Goal: Information Seeking & Learning: Learn about a topic

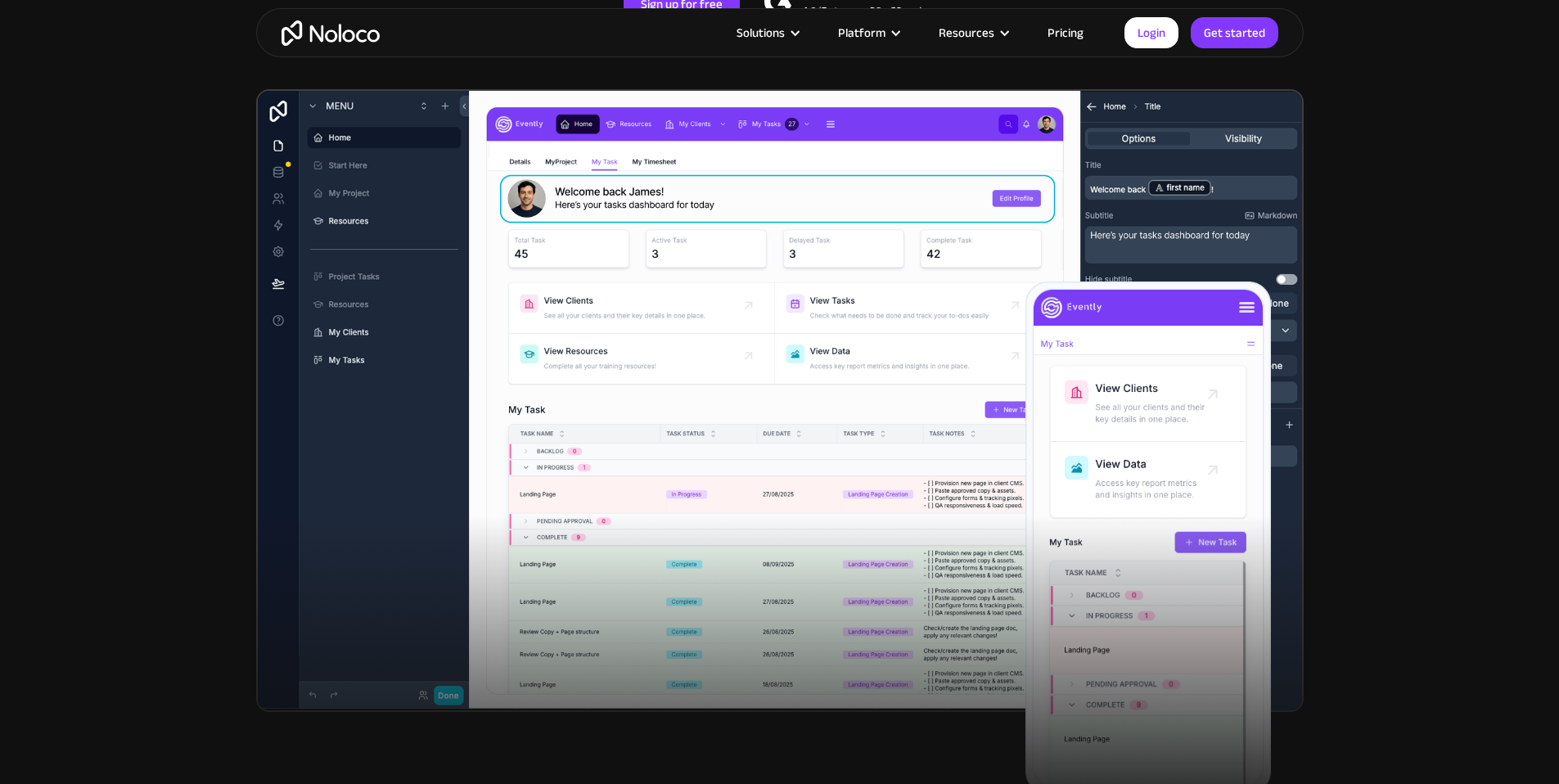
scroll to position [438, 0]
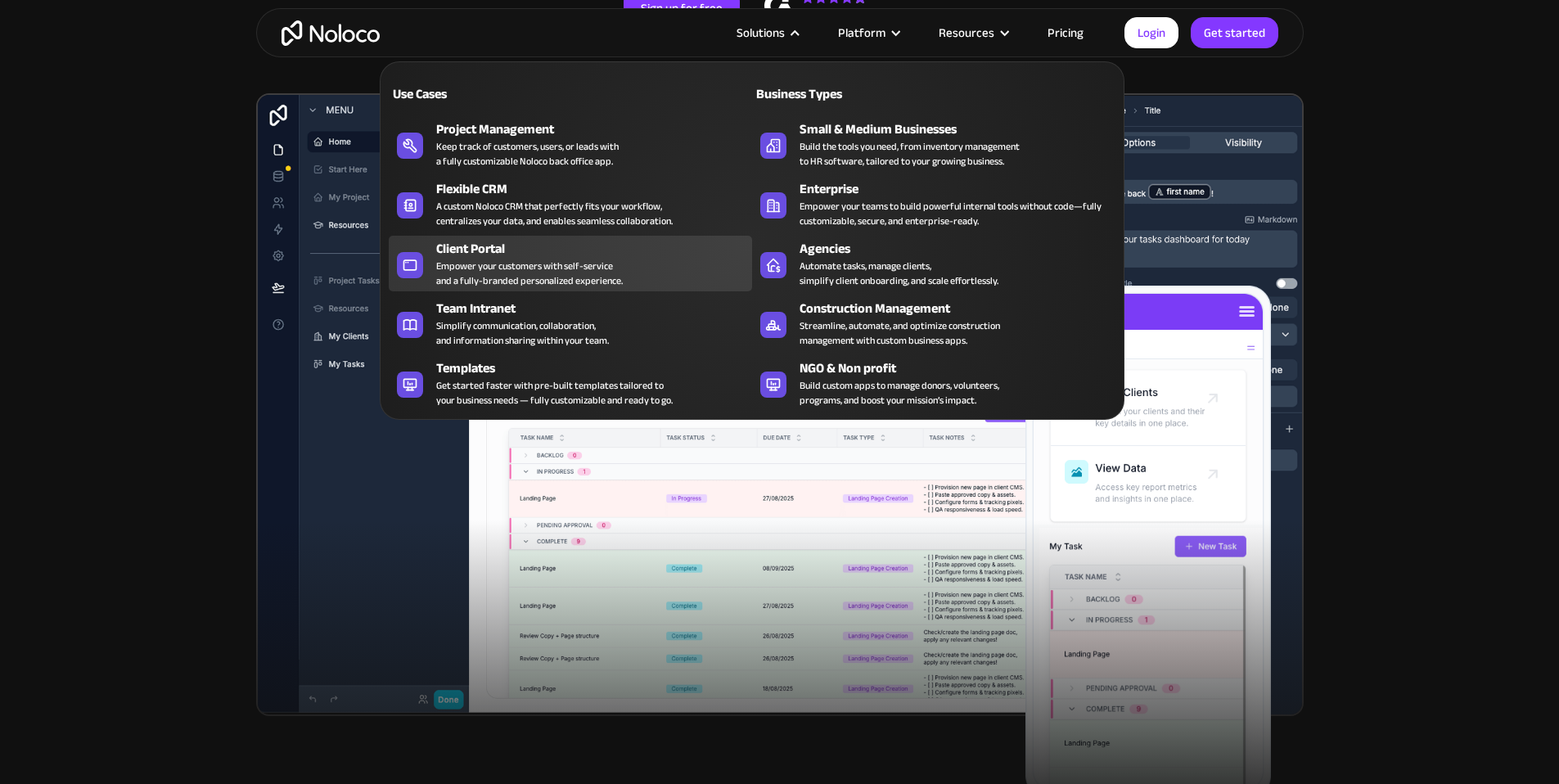
click at [485, 267] on div "Empower your customers with self-service and a fully-branded personalized exper…" at bounding box center [529, 273] width 187 height 29
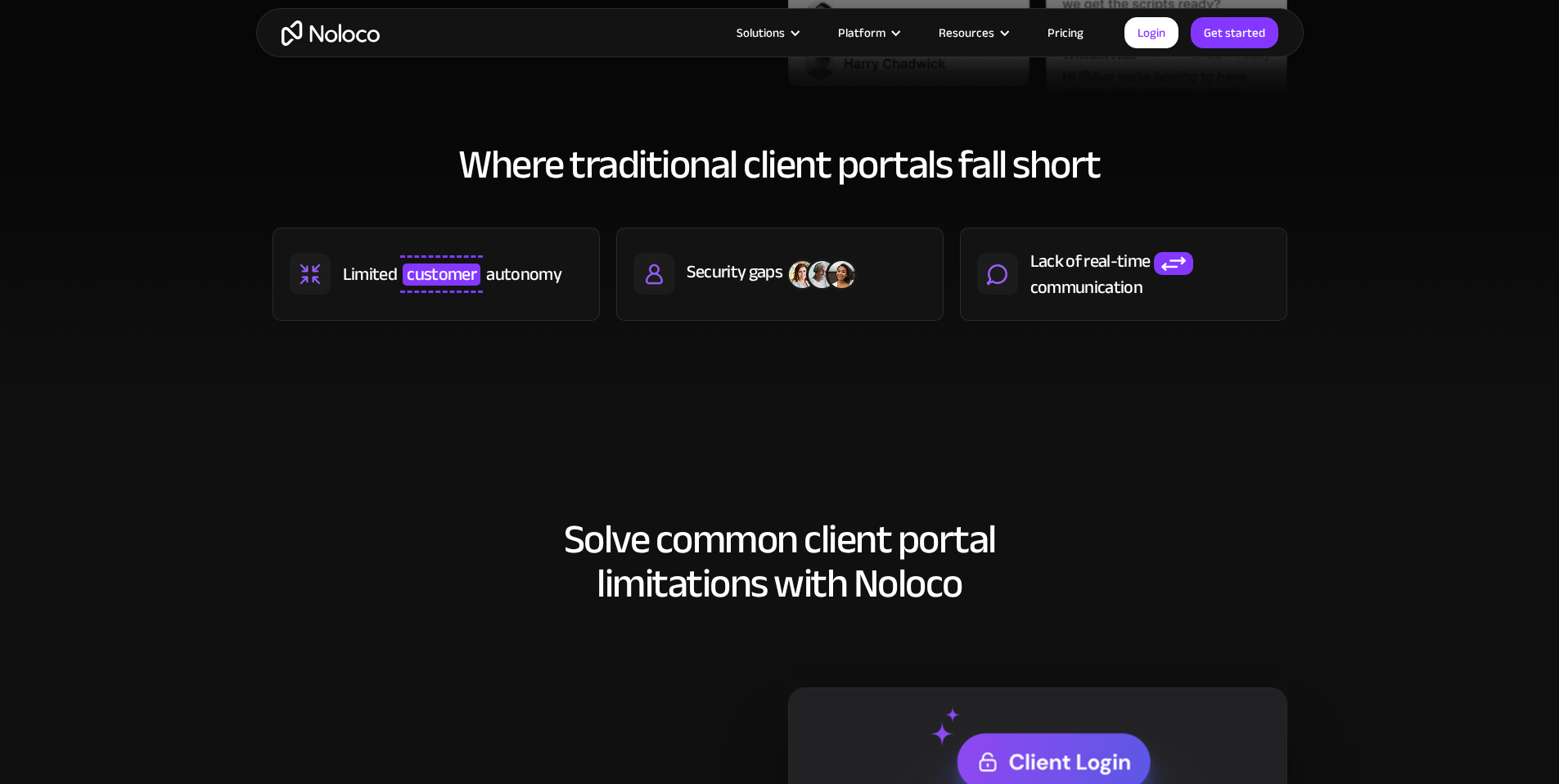
scroll to position [786, 0]
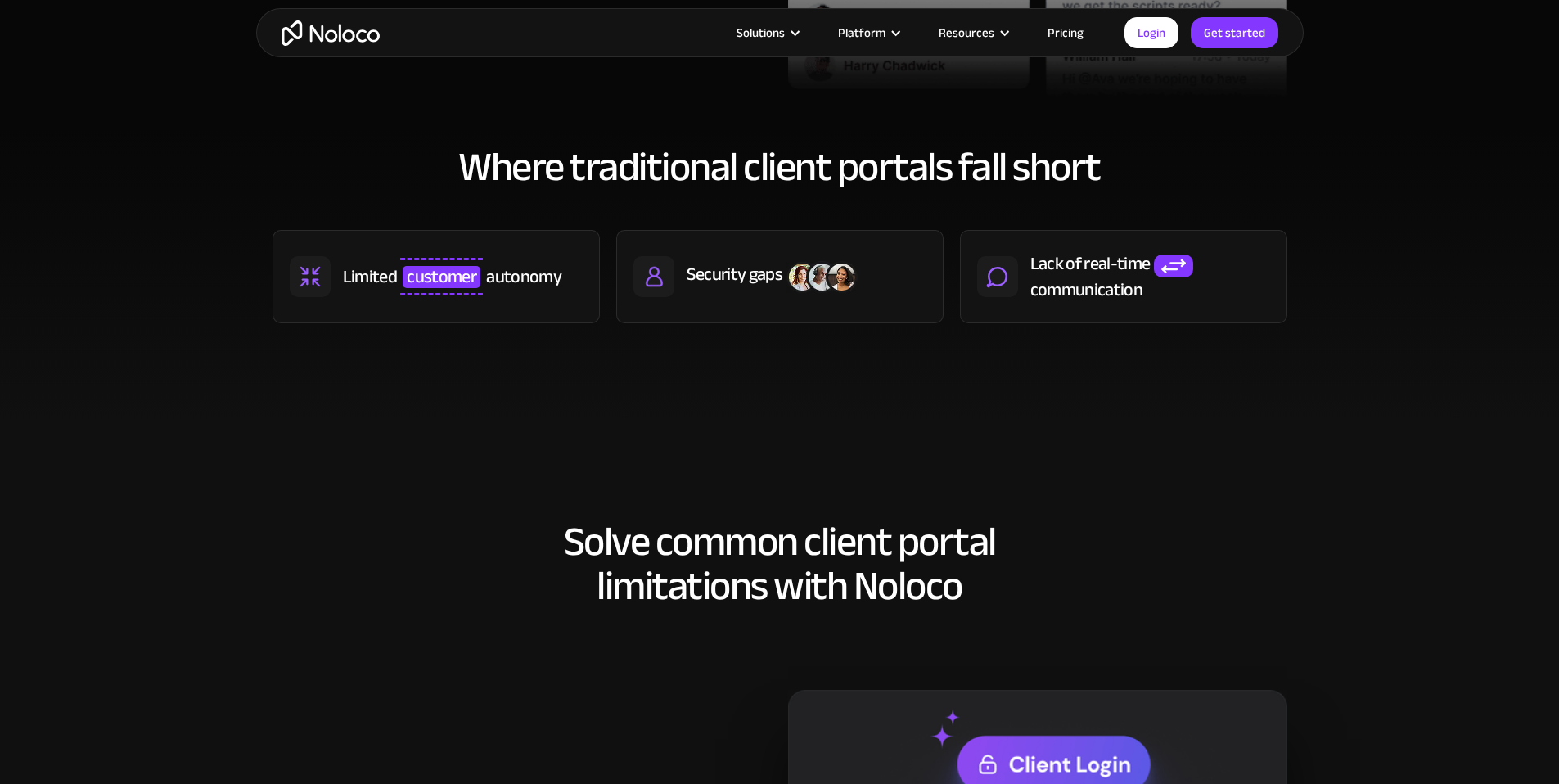
click at [1057, 35] on link "Pricing" at bounding box center [1066, 33] width 77 height 21
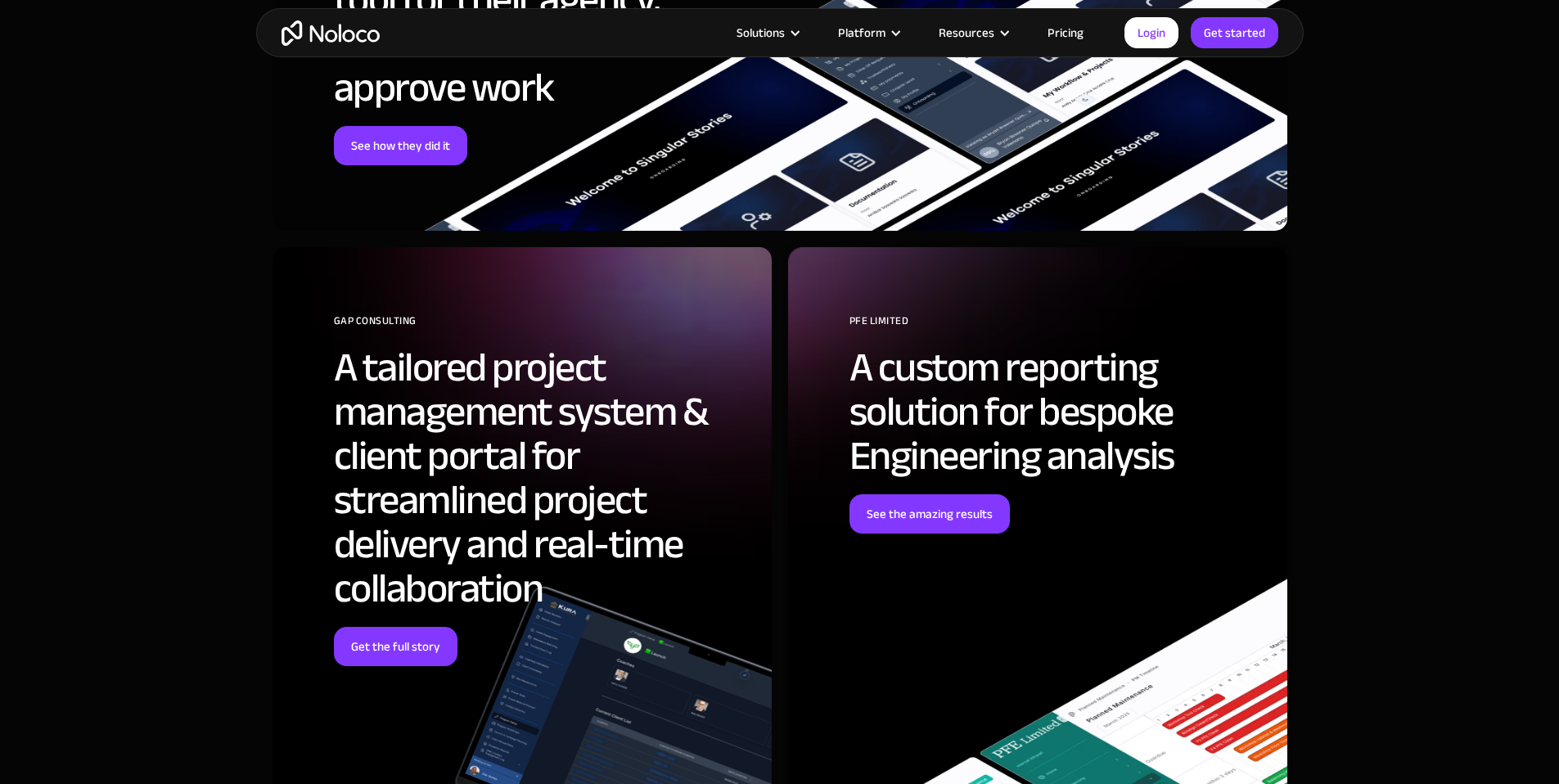
scroll to position [5343, 0]
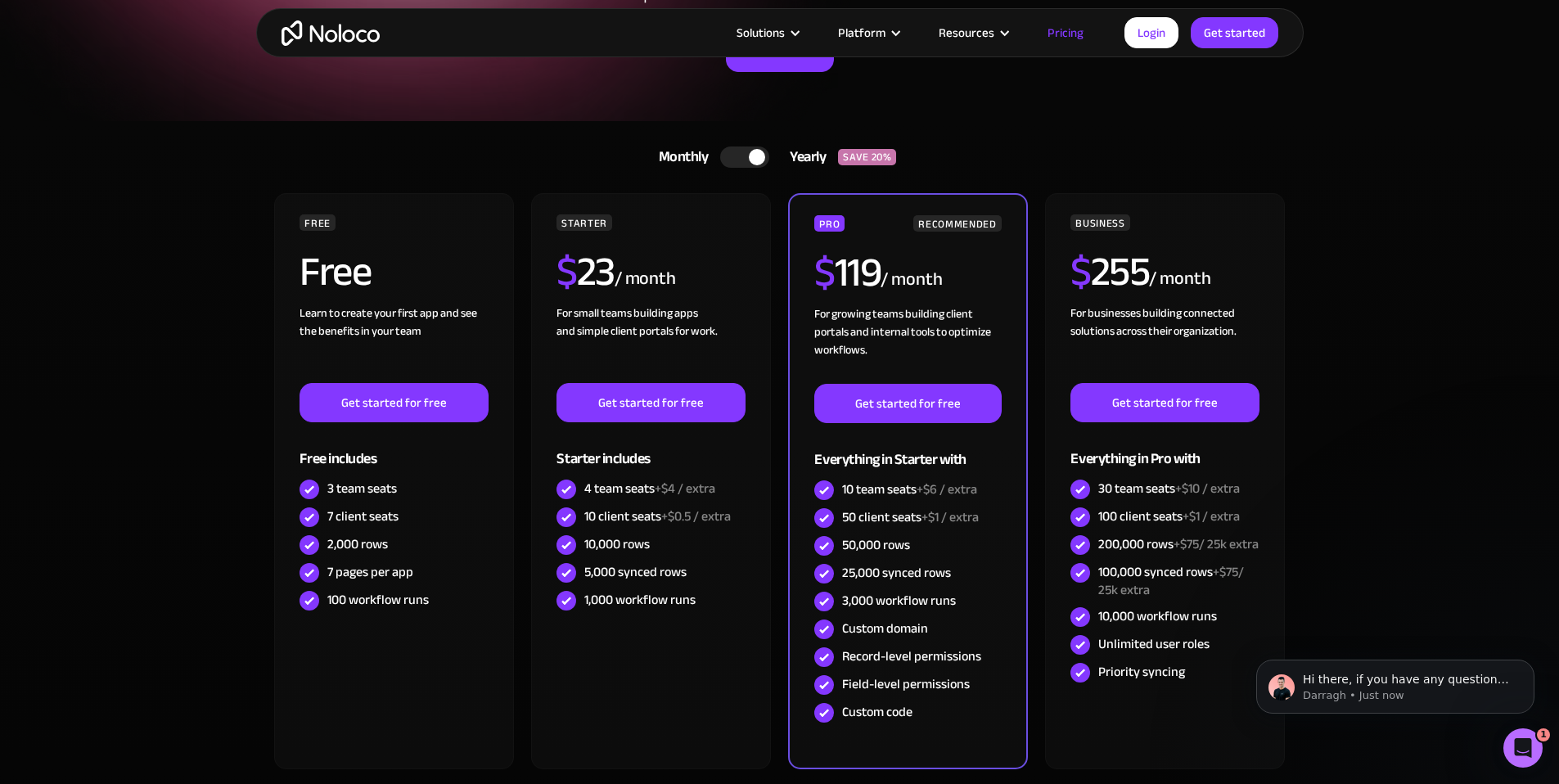
scroll to position [253, 0]
